Goal: Communication & Community: Answer question/provide support

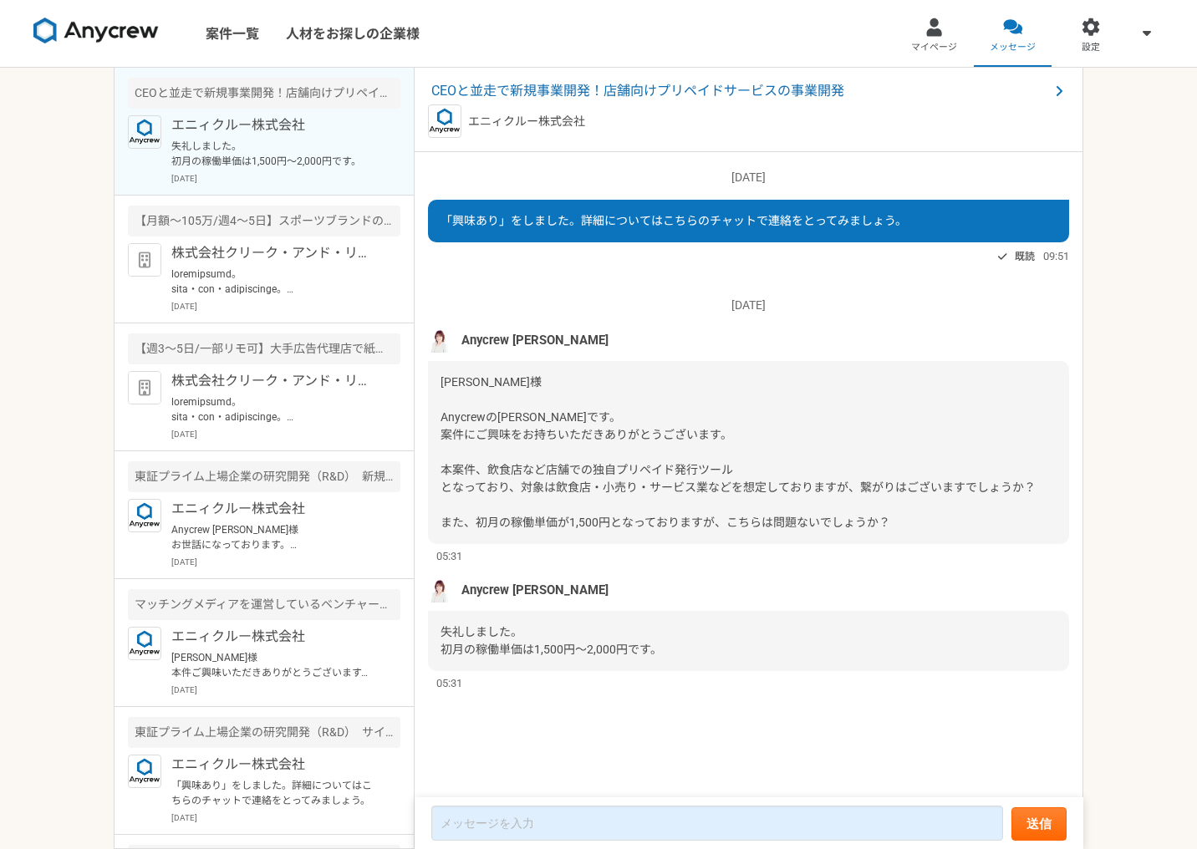
scroll to position [7, 0]
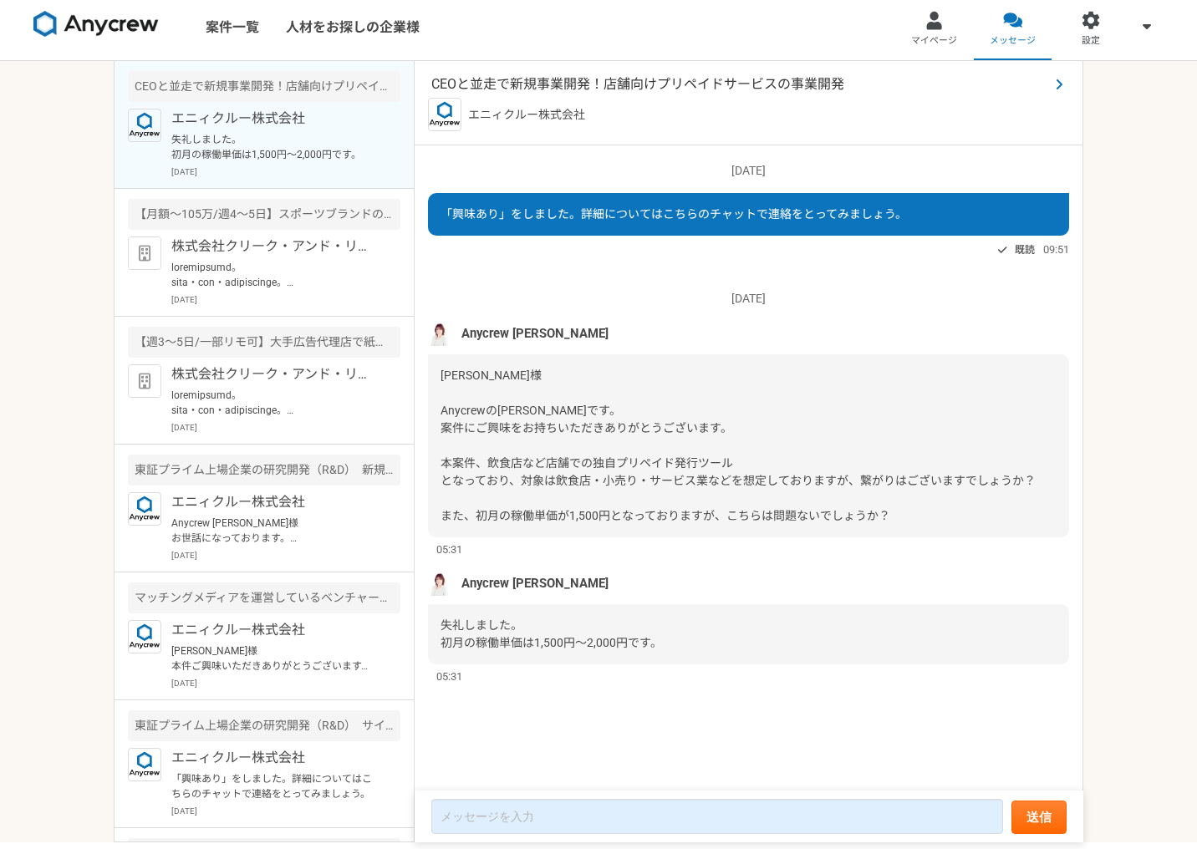
click at [645, 81] on span "CEOと並走で新規事業開発！店舗向けプリペイドサービスの事業開発" at bounding box center [740, 84] width 618 height 20
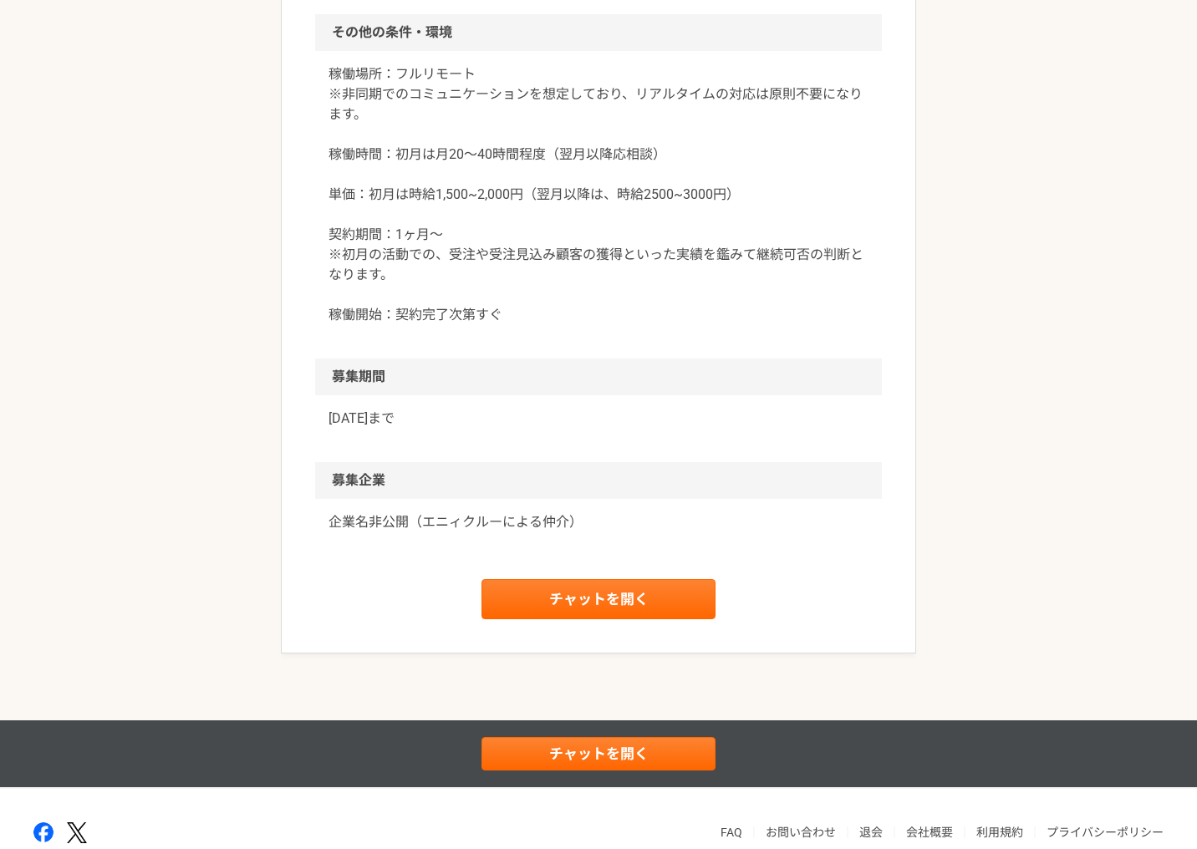
scroll to position [1779, 0]
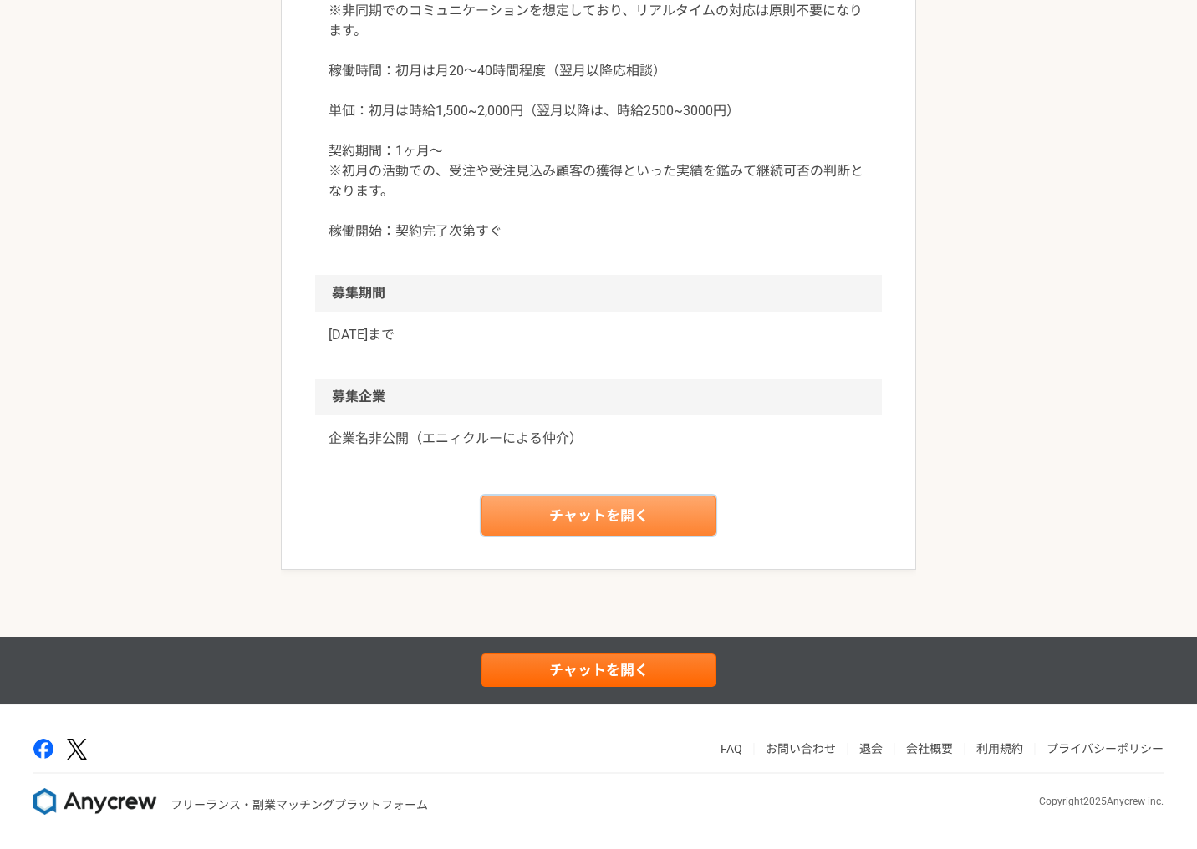
click at [695, 536] on link "チャットを開く" at bounding box center [599, 516] width 234 height 40
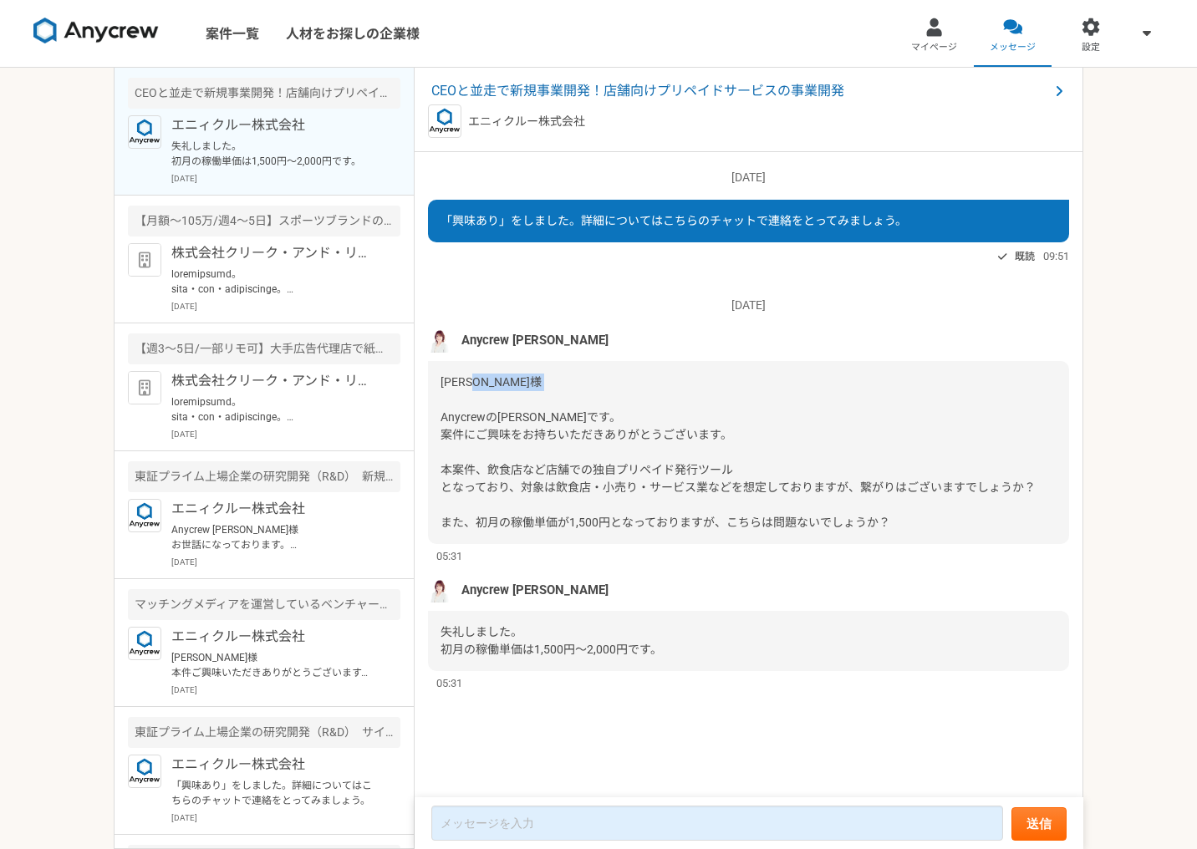
drag, startPoint x: 439, startPoint y: 412, endPoint x: 516, endPoint y: 418, distance: 77.1
click at [516, 418] on div "[PERSON_NAME]様 Anycrewの[PERSON_NAME]です。 案件にご興味をお持ちいただきありがとうございます。 本案件、飲食店など店舗での…" at bounding box center [748, 452] width 641 height 183
copy span "Anycrewの[PERSON_NAME]"
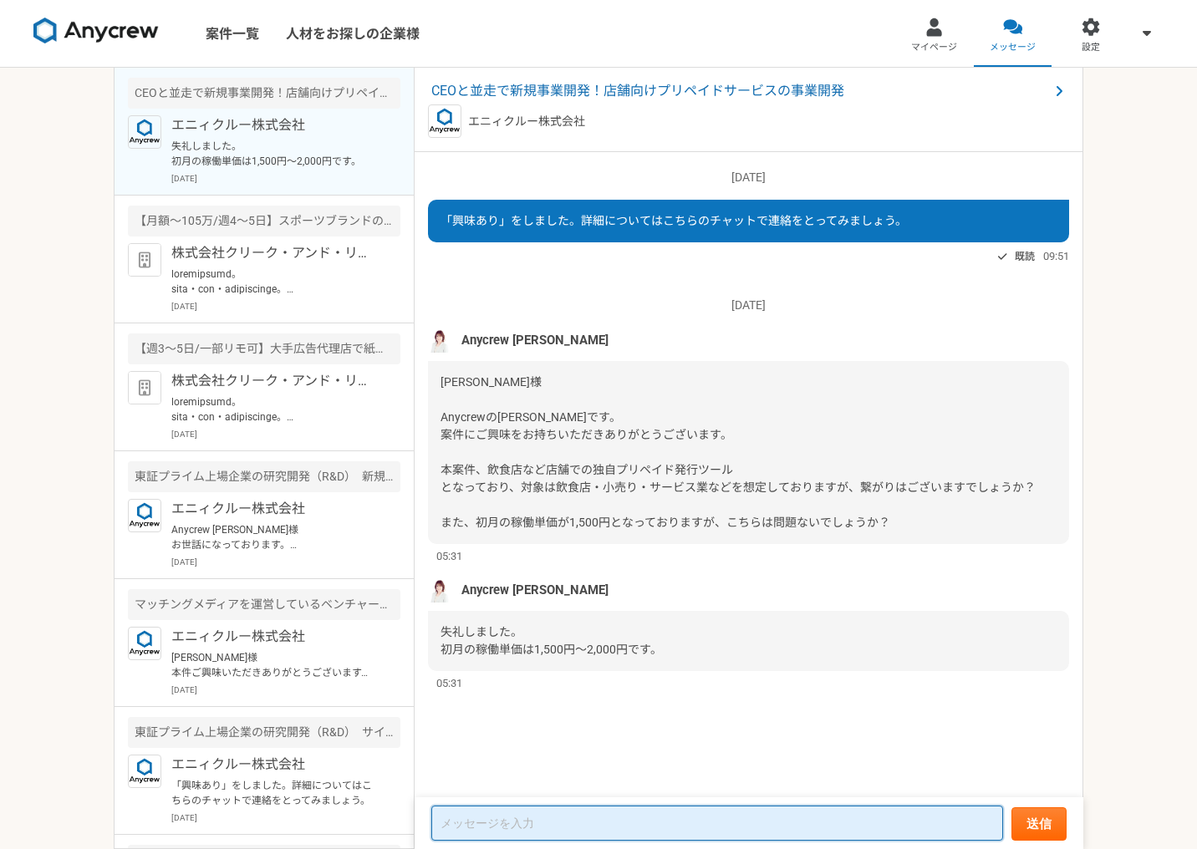
click at [523, 824] on textarea at bounding box center [717, 823] width 572 height 35
paste textarea "Anycrewの[PERSON_NAME]"
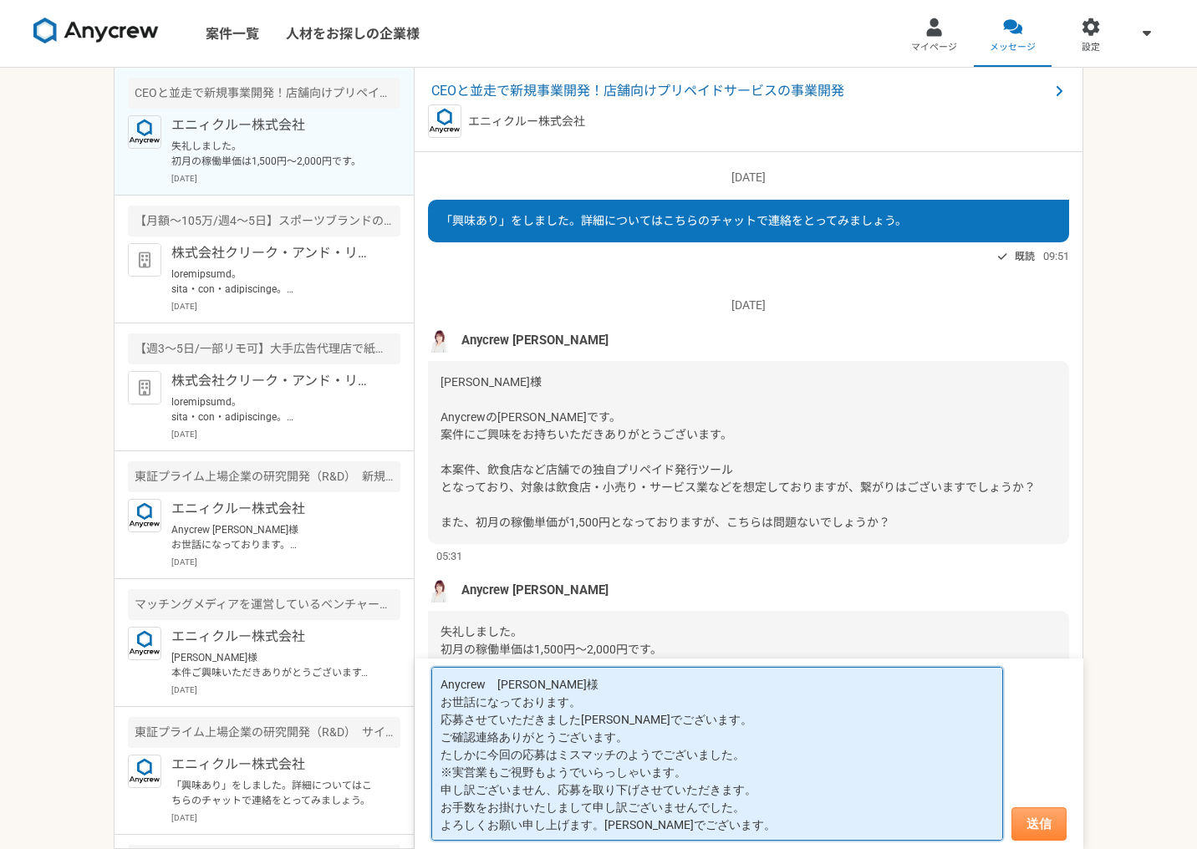
type textarea "Anycrew　[PERSON_NAME]様 お世話になっております。 応募させていただきました[PERSON_NAME]でございます。 ご確認連絡ありがとう…"
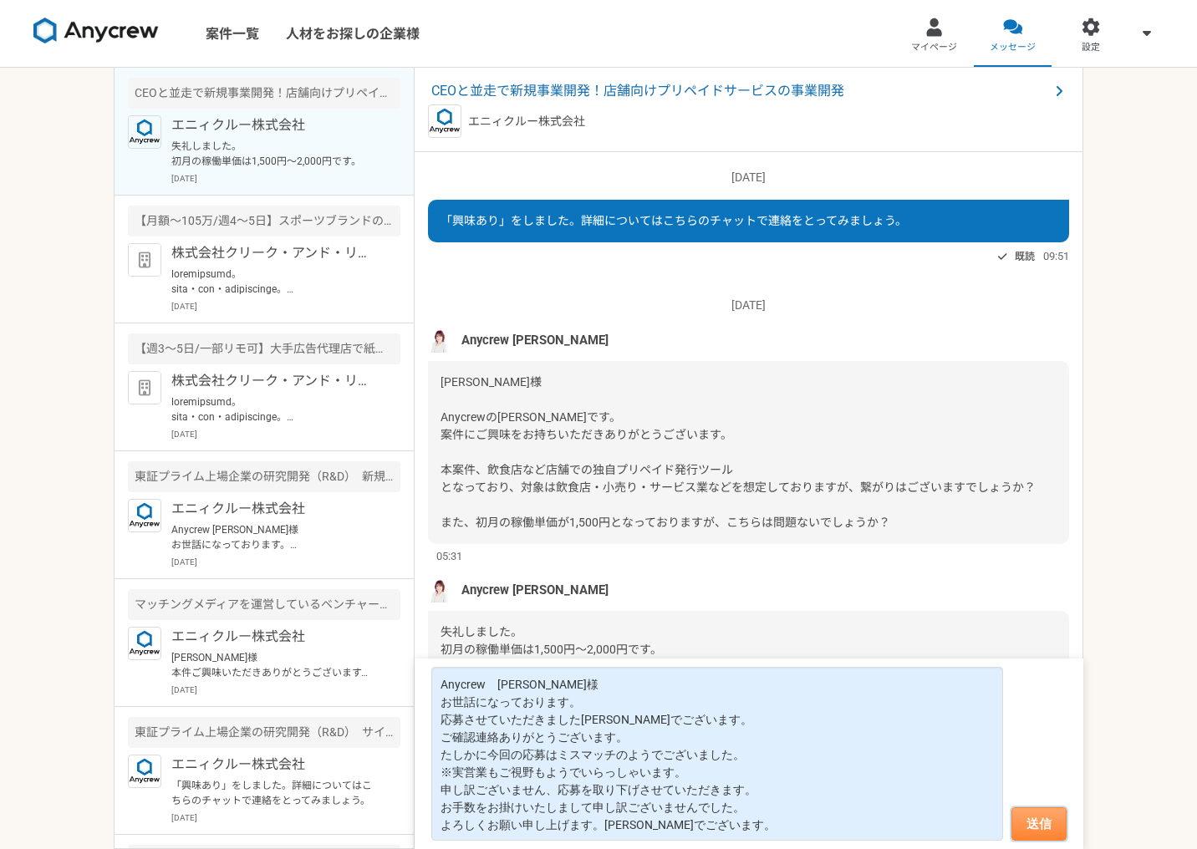
click at [1038, 815] on button "送信" at bounding box center [1039, 824] width 55 height 33
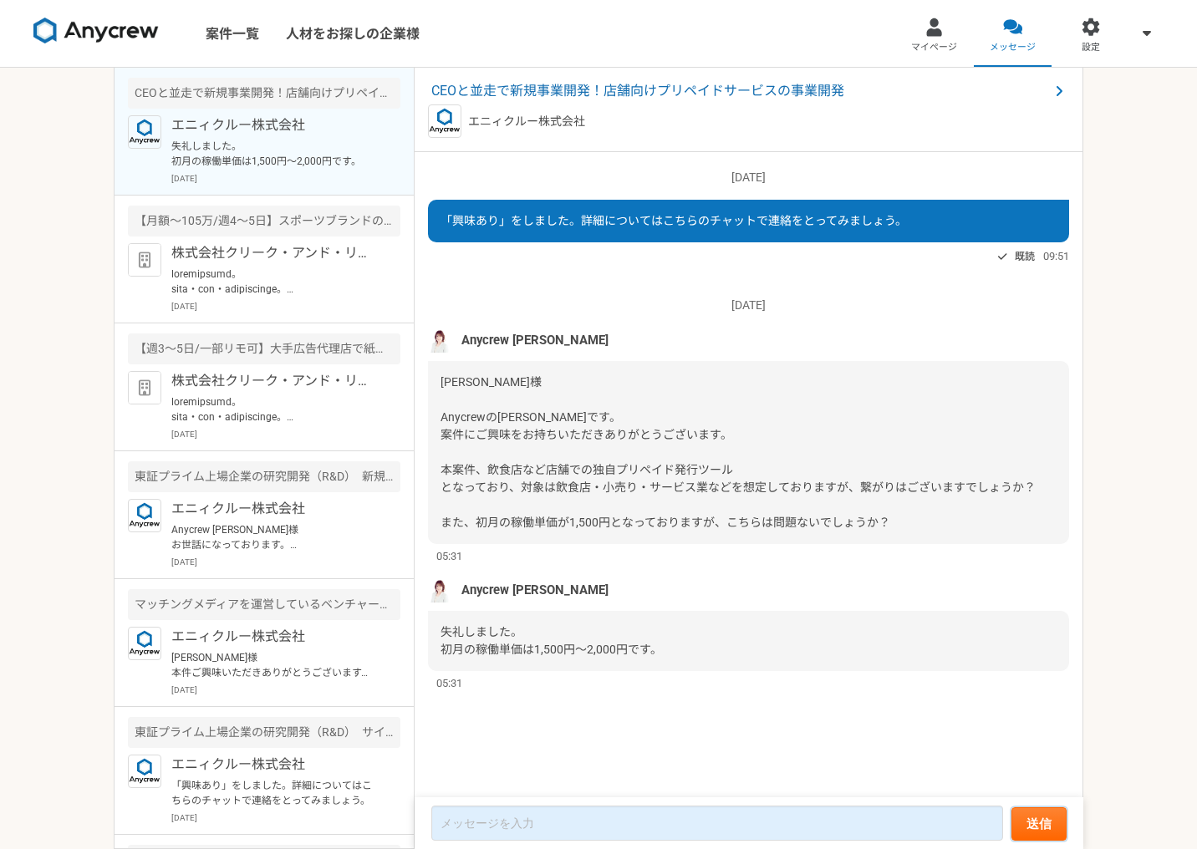
scroll to position [159, 0]
